Goal: Transaction & Acquisition: Obtain resource

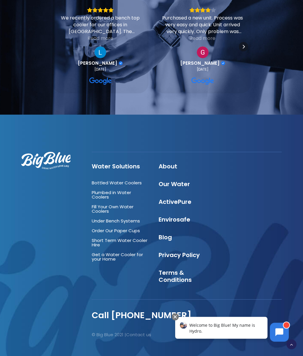
scroll to position [609, 0]
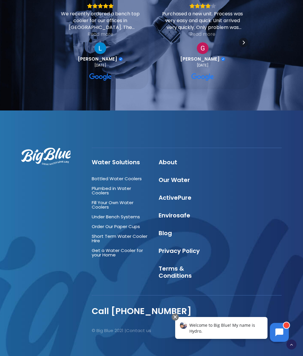
click at [115, 179] on link "Bottled Water Coolers" at bounding box center [117, 179] width 50 height 6
click at [108, 250] on link "Get a Water Cooler for your Home" at bounding box center [117, 252] width 51 height 11
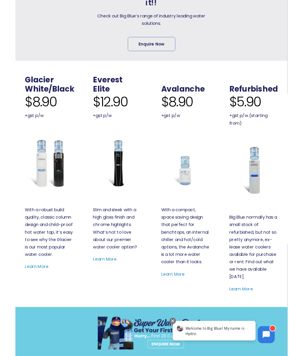
scroll to position [231, 0]
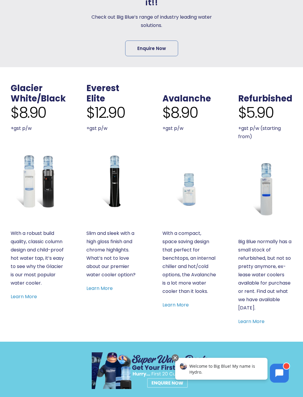
click at [25, 295] on link "Learn More" at bounding box center [24, 296] width 26 height 7
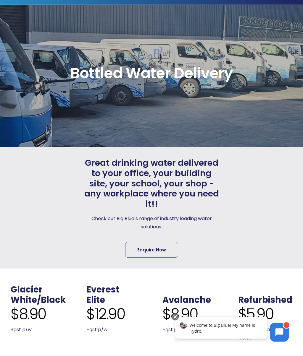
scroll to position [0, 0]
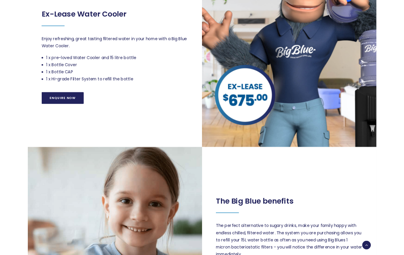
scroll to position [425, 0]
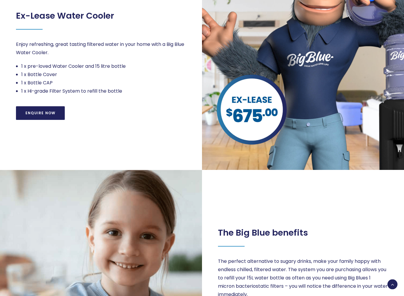
click at [40, 111] on link "Enquire Now" at bounding box center [40, 113] width 49 height 14
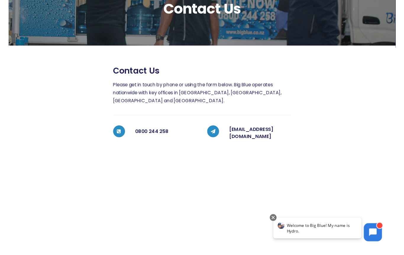
scroll to position [63, 0]
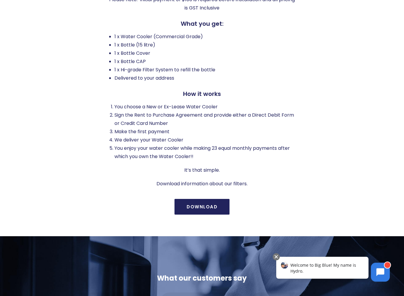
scroll to position [247, 0]
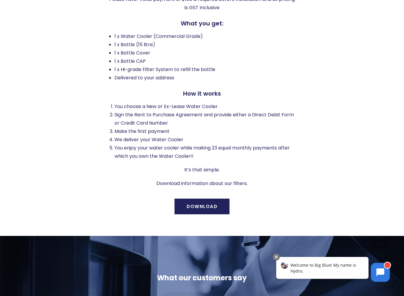
click at [198, 205] on link "Download" at bounding box center [201, 206] width 55 height 16
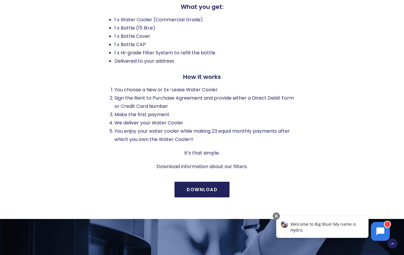
scroll to position [0, 0]
